Goal: Check status: Check status

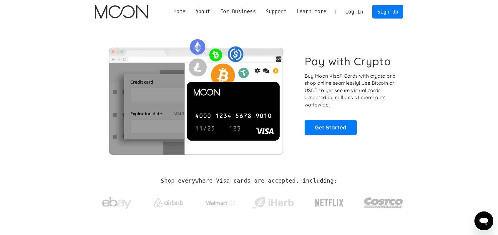
click at [357, 10] on link "Log In" at bounding box center [354, 11] width 28 height 13
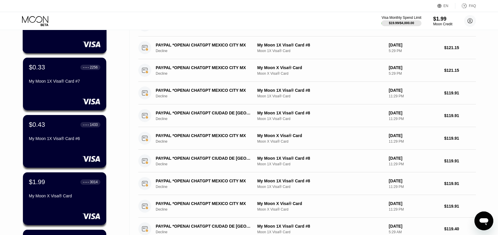
scroll to position [98, 0]
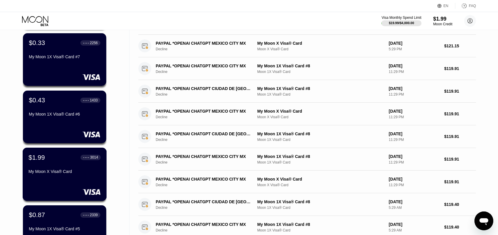
click at [62, 161] on div "$1.99 ● ● ● ● 3014" at bounding box center [65, 158] width 72 height 8
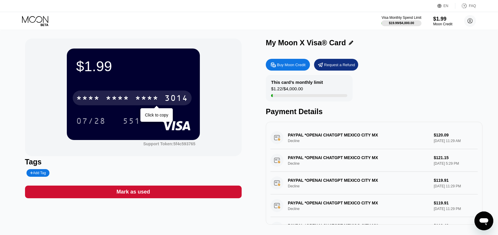
click at [144, 98] on div "* * * *" at bounding box center [147, 98] width 24 height 9
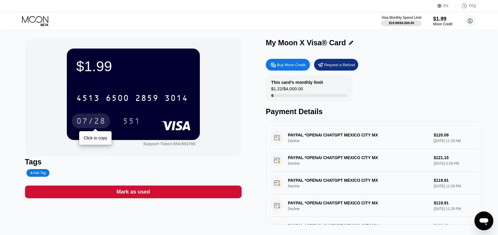
click at [78, 124] on div "07/28" at bounding box center [90, 121] width 29 height 9
click at [139, 124] on div "551" at bounding box center [132, 121] width 18 height 9
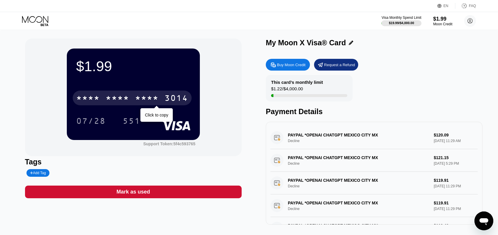
click at [157, 97] on div "* * * *" at bounding box center [147, 98] width 24 height 9
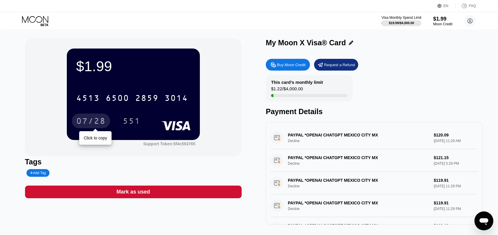
click at [87, 124] on div "07/28" at bounding box center [90, 121] width 29 height 9
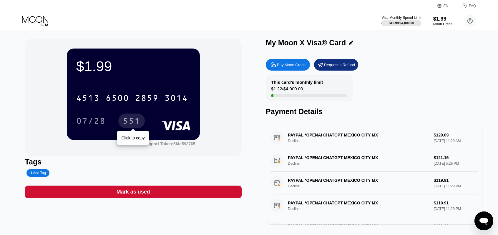
click at [145, 123] on div "551 Click to copy" at bounding box center [136, 121] width 26 height 15
click at [137, 123] on div "551" at bounding box center [132, 121] width 18 height 9
